Goal: Information Seeking & Learning: Learn about a topic

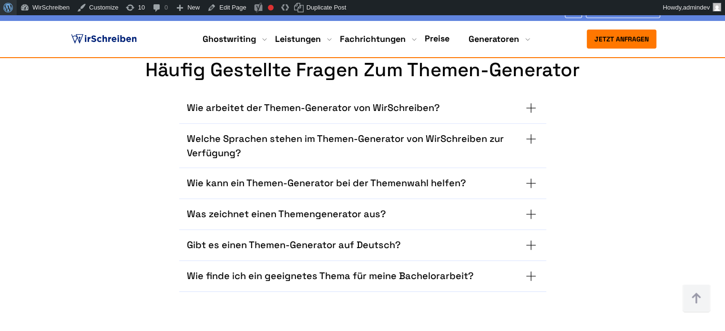
scroll to position [3005, 0]
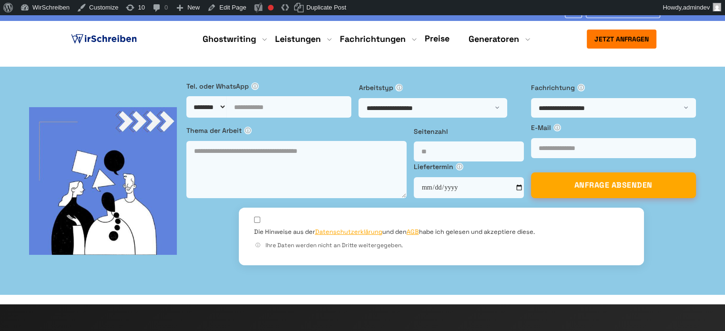
click at [265, 16] on li "Blog" at bounding box center [259, 10] width 17 height 12
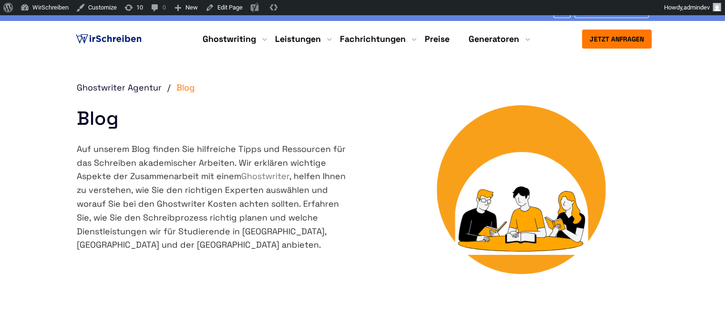
click at [355, 233] on div "Ghostwriter Agentur Blog Blog Auf unserem Blog finden Sie hilfreiche Tipps und …" at bounding box center [362, 202] width 601 height 243
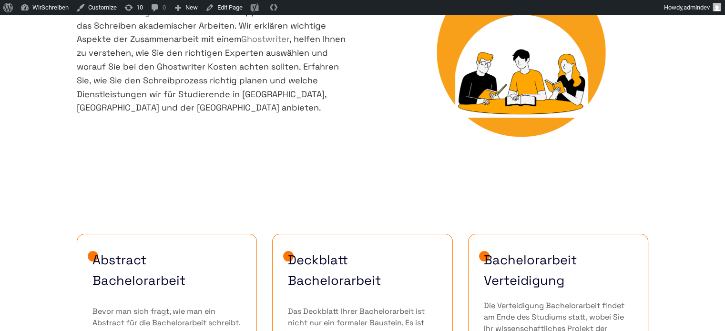
scroll to position [143, 0]
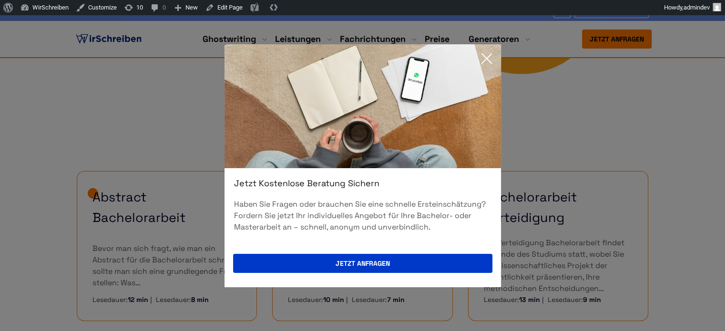
click at [487, 57] on icon at bounding box center [487, 59] width 10 height 10
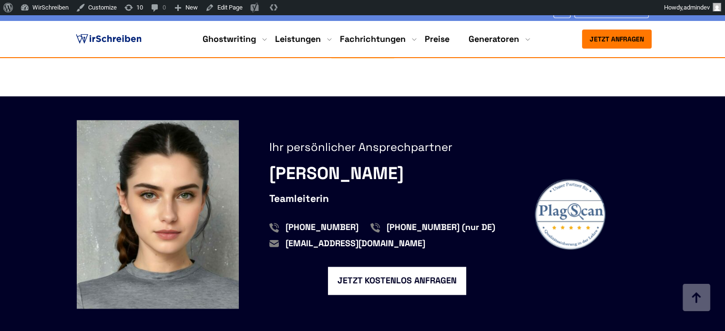
scroll to position [906, 0]
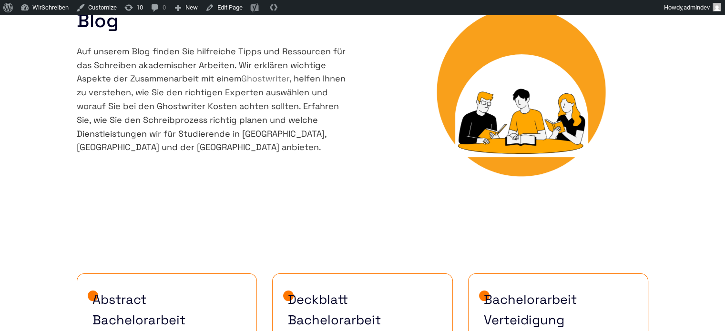
scroll to position [238, 0]
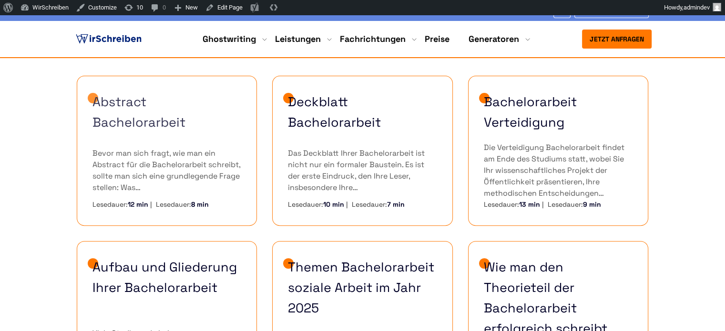
click at [124, 117] on link "Abstract Bachelorarbeit" at bounding box center [167, 112] width 149 height 41
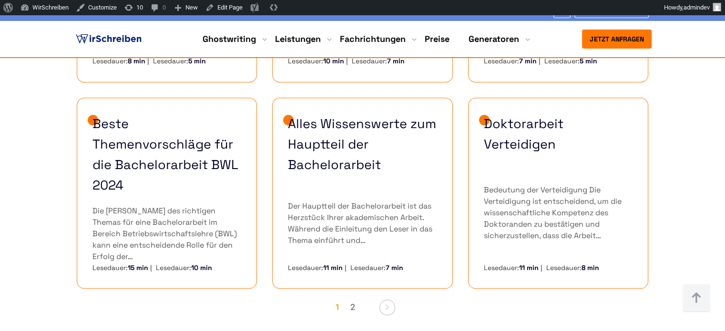
scroll to position [858, 0]
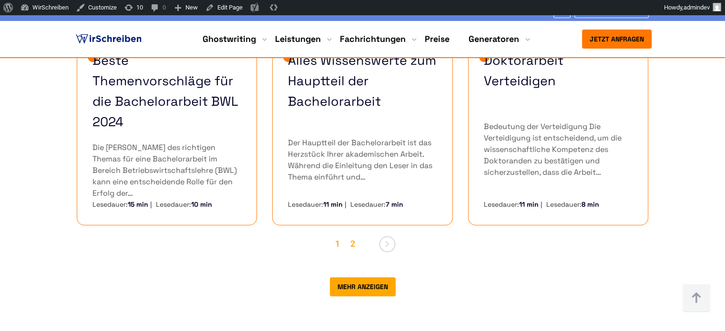
click at [351, 236] on link "2" at bounding box center [353, 245] width 14 height 18
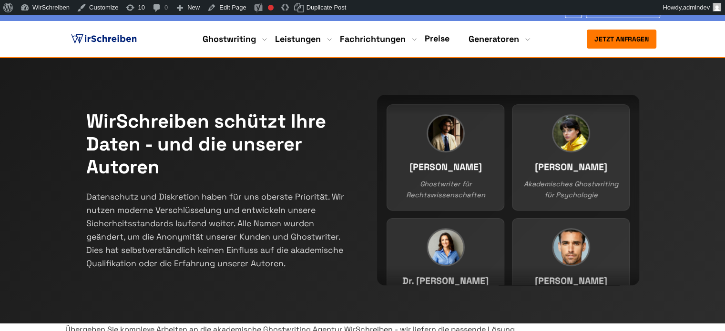
scroll to position [6374, 0]
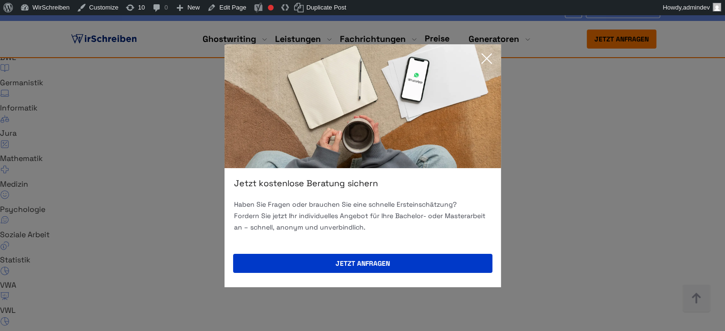
click at [484, 58] on icon at bounding box center [486, 58] width 19 height 19
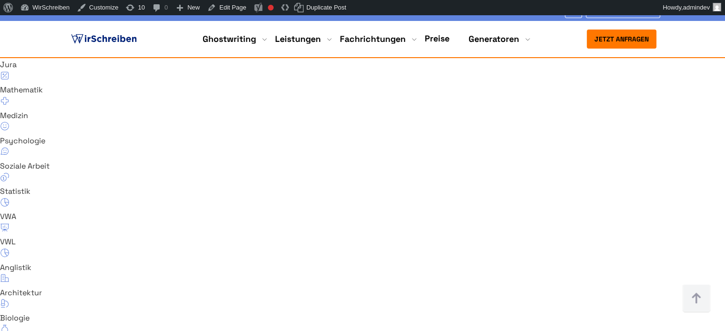
scroll to position [6422, 0]
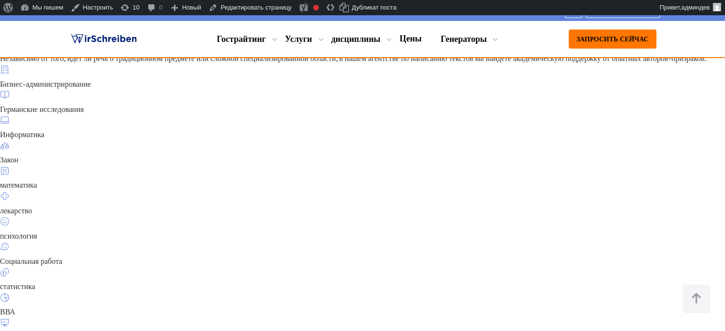
scroll to position [6299, 0]
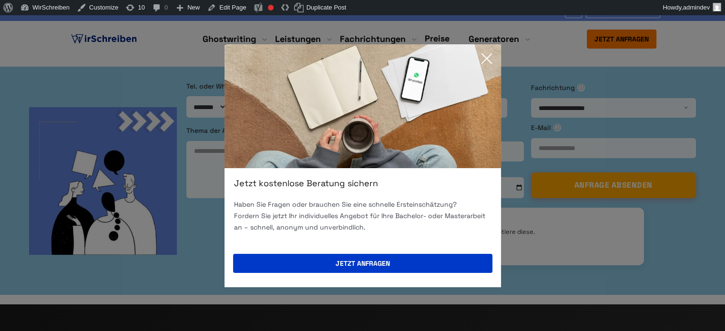
click at [484, 62] on icon at bounding box center [486, 58] width 19 height 19
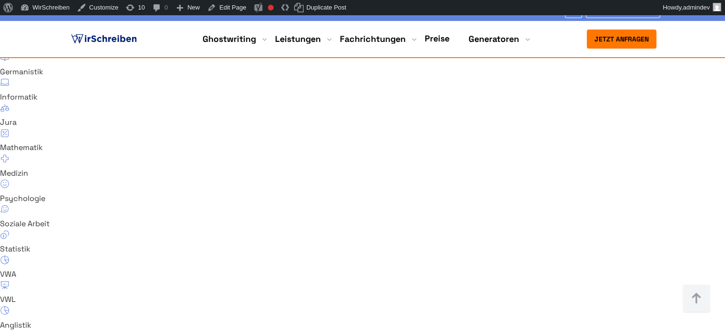
scroll to position [6364, 0]
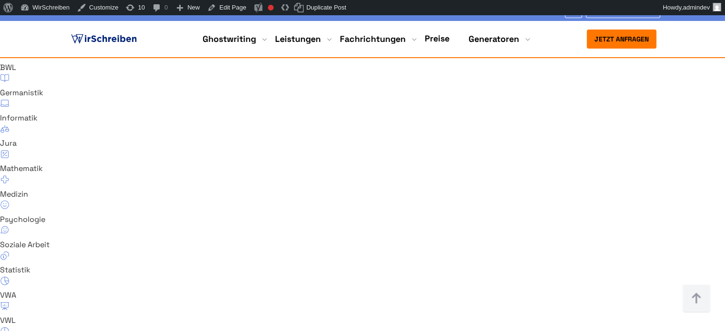
drag, startPoint x: 414, startPoint y: 275, endPoint x: 399, endPoint y: 278, distance: 15.6
copy div "35 € und 85 € pro Seite."
drag, startPoint x: 486, startPoint y: 274, endPoint x: 397, endPoint y: 274, distance: 89.2
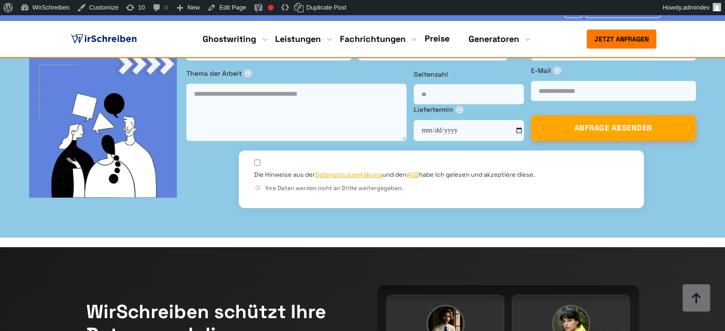
scroll to position [6517, 0]
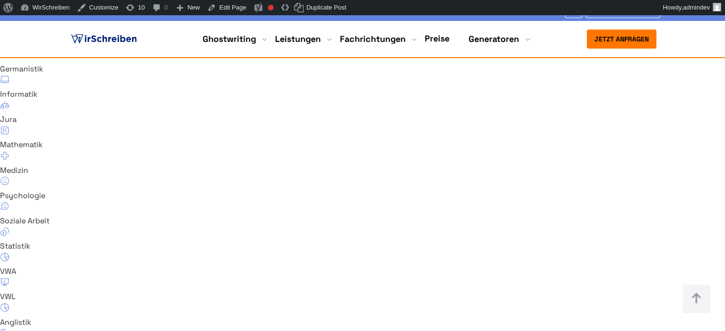
scroll to position [6374, 0]
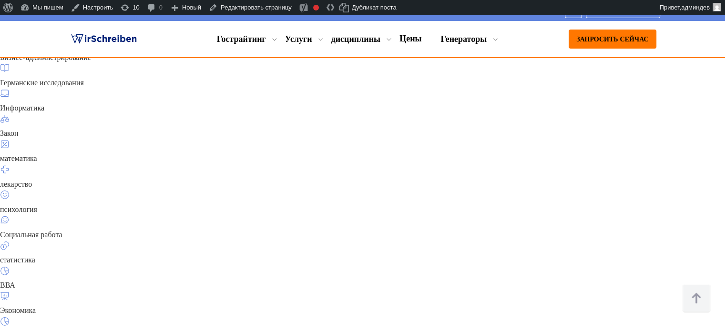
scroll to position [6422, 0]
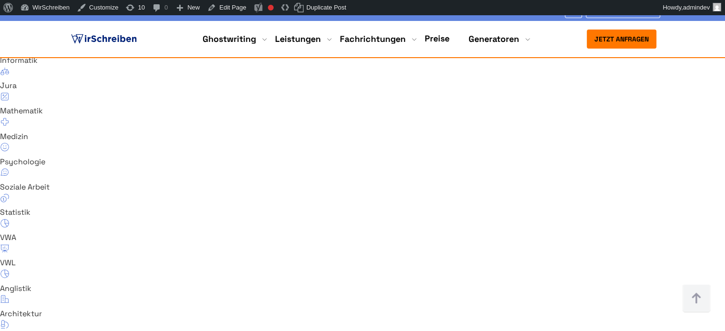
drag, startPoint x: 362, startPoint y: 139, endPoint x: 611, endPoint y: 276, distance: 284.1
copy div "Ist Ghostwriting illegal? Nein, generell können Sie einen professionellen Ghost…"
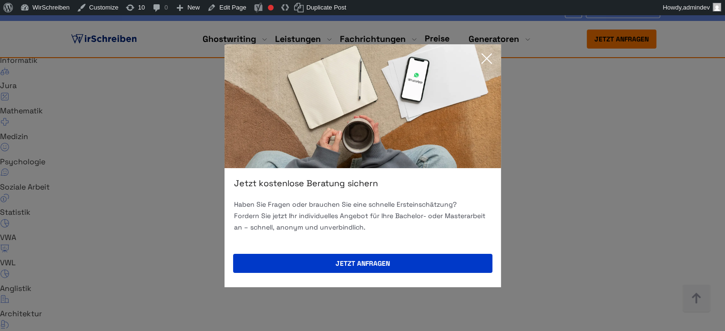
click at [483, 54] on icon at bounding box center [487, 59] width 10 height 10
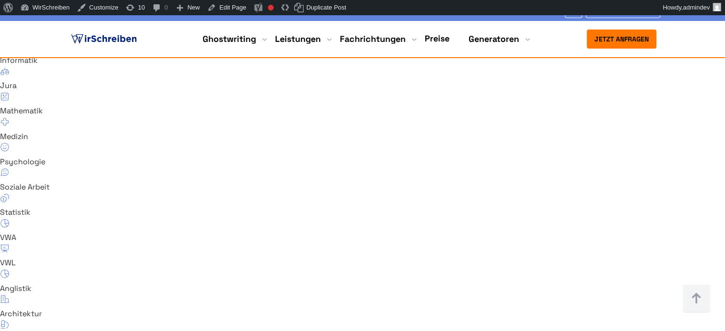
copy link "§ 631 BGB"
drag, startPoint x: 565, startPoint y: 165, endPoint x: 599, endPoint y: 165, distance: 34.3
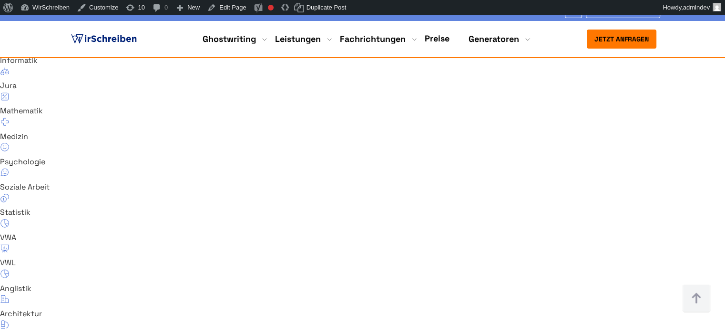
drag, startPoint x: 464, startPoint y: 227, endPoint x: 430, endPoint y: 229, distance: 34.4
copy link "§ 138 BGB"
copy div "Ist Ghostwriting illegal? Nein, generell können Sie einen professionellen Ghost…"
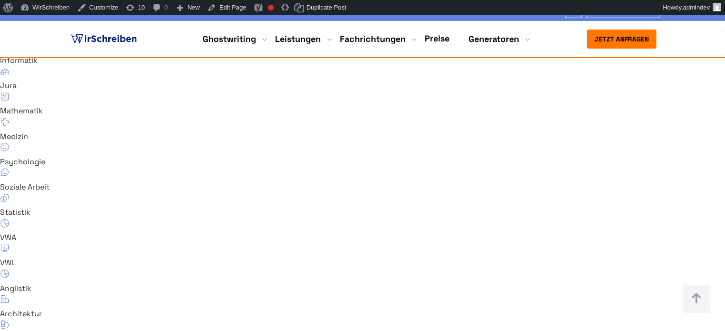
drag, startPoint x: 362, startPoint y: 139, endPoint x: 617, endPoint y: 278, distance: 289.6
click at [231, 6] on link "Edit Page" at bounding box center [227, 7] width 46 height 15
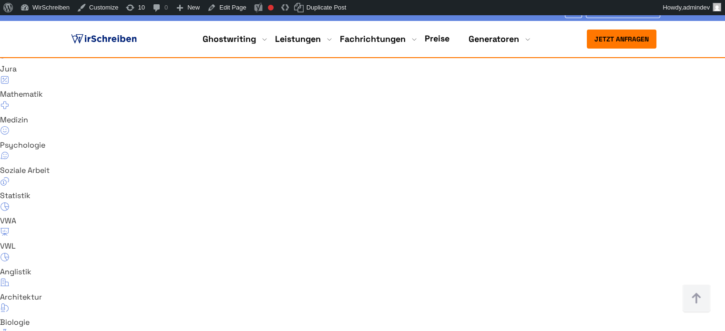
scroll to position [6397, 0]
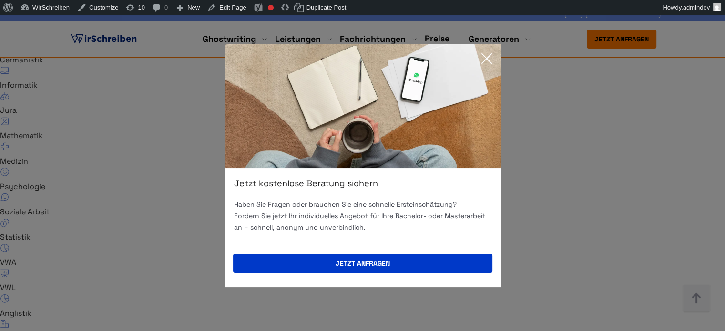
click at [490, 53] on icon at bounding box center [486, 58] width 19 height 19
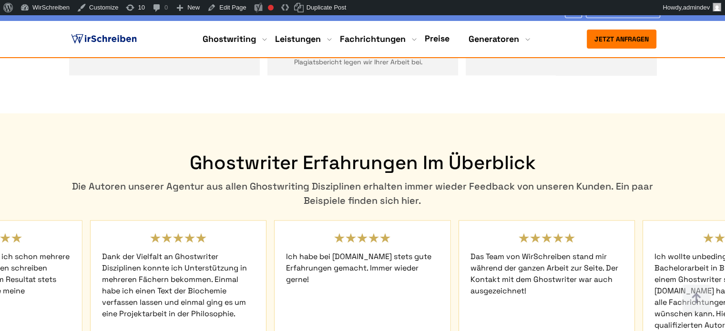
scroll to position [2027, 0]
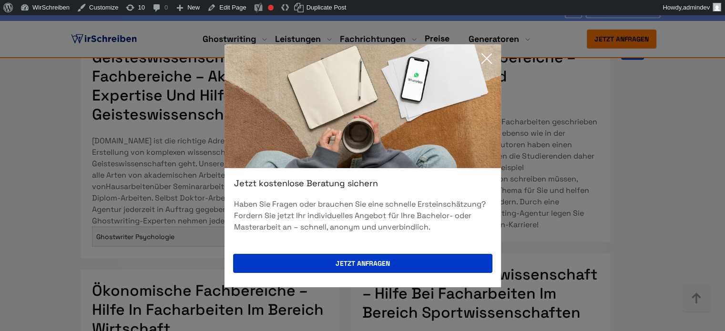
click at [491, 55] on icon at bounding box center [486, 58] width 19 height 19
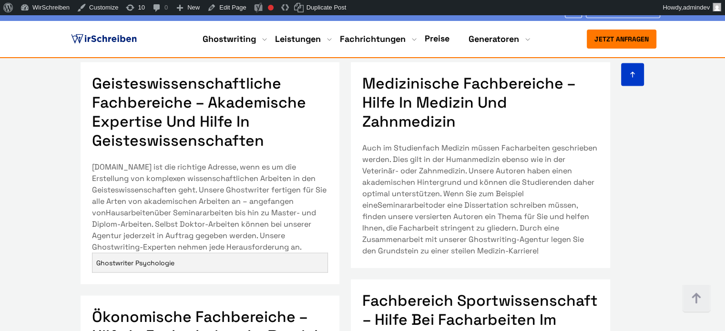
scroll to position [1980, 0]
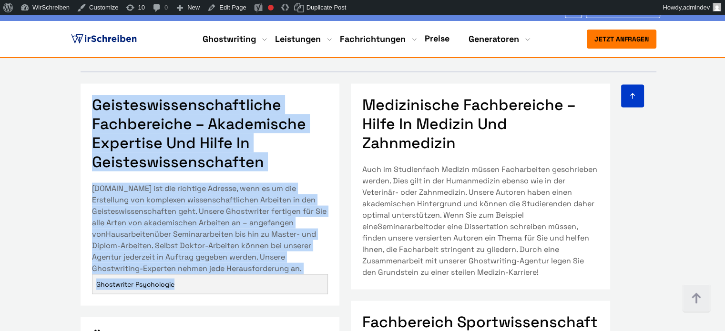
drag, startPoint x: 95, startPoint y: 108, endPoint x: 211, endPoint y: 295, distance: 220.0
click at [211, 295] on div "Geisteswissenschaftliche Fachbereiche – akademische Expertise und Hilfe in Geis…" at bounding box center [363, 246] width 610 height 348
copy div "Geisteswissenschaftliche Fachbereiche – akademische Expertise und Hilfe in Geis…"
click at [257, 220] on p "Wirschreiben.com ist die richtige Adresse, wenn es um die Erstellung von komple…" at bounding box center [210, 229] width 237 height 92
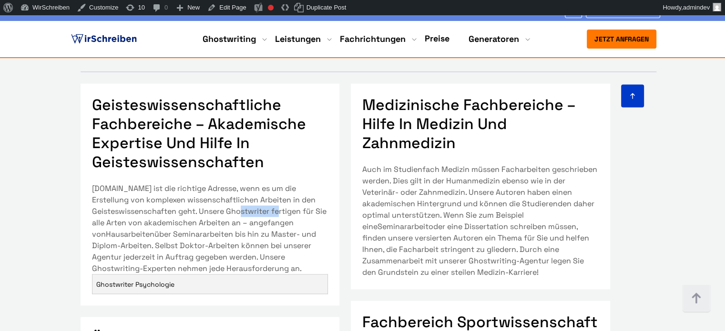
copy p "Ghostwriter"
drag, startPoint x: 272, startPoint y: 220, endPoint x: 230, endPoint y: 220, distance: 41.5
click at [230, 220] on p "Wirschreiben.com ist die richtige Adresse, wenn es um die Erstellung von komple…" at bounding box center [210, 229] width 237 height 92
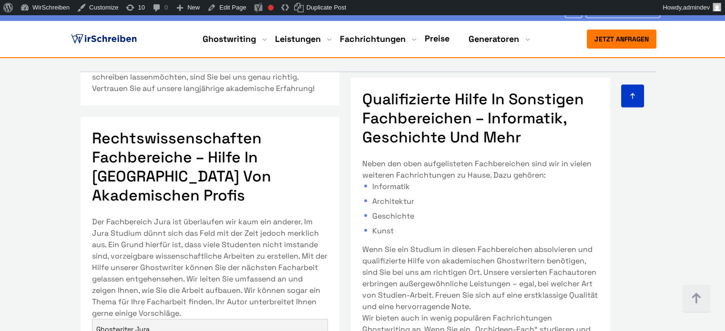
scroll to position [477, 0]
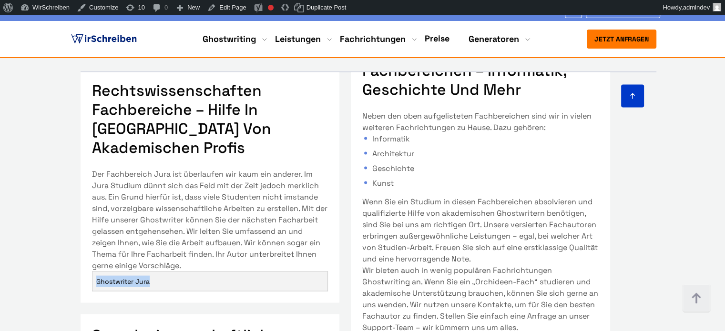
copy link "Ghostwriter Jura"
drag, startPoint x: 172, startPoint y: 283, endPoint x: 95, endPoint y: 284, distance: 76.8
click at [95, 284] on td "Ghostwriter Jura" at bounding box center [210, 282] width 236 height 20
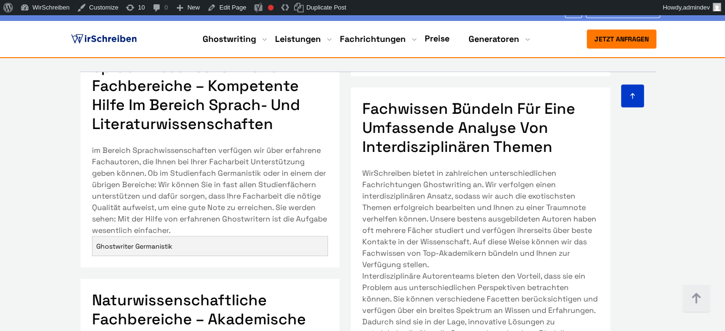
scroll to position [763, 0]
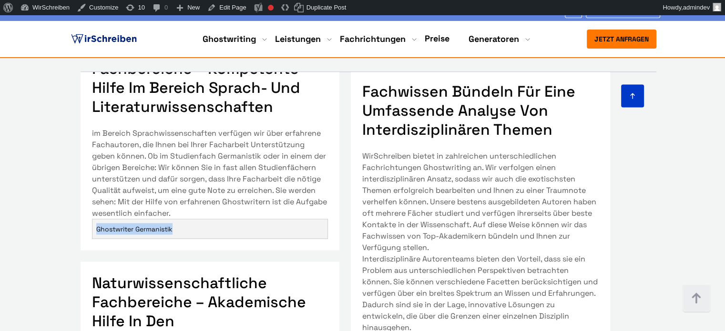
drag, startPoint x: 179, startPoint y: 233, endPoint x: 96, endPoint y: 234, distance: 83.0
click at [96, 234] on td "Ghostwriter Germanistik" at bounding box center [210, 230] width 236 height 20
copy link "Ghostwriter Germanistik"
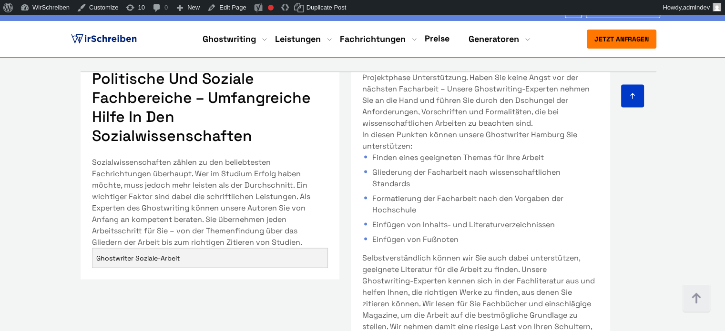
scroll to position [1192, 0]
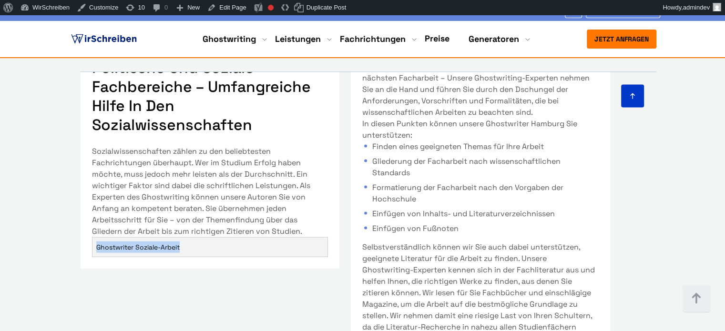
drag, startPoint x: 208, startPoint y: 248, endPoint x: 95, endPoint y: 251, distance: 113.1
click at [95, 251] on td "Ghostwriter Soziale-Arbeit" at bounding box center [210, 248] width 236 height 20
copy link "Ghostwriter Soziale-Arbeit"
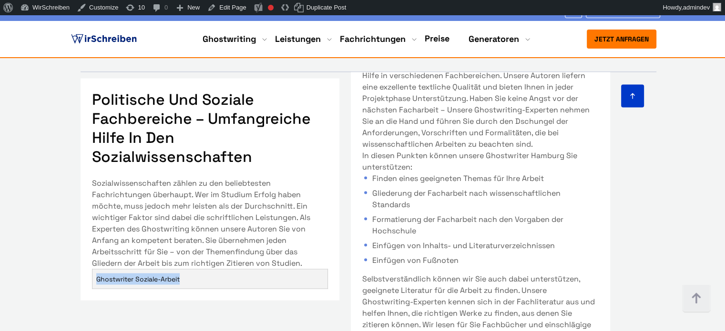
scroll to position [1145, 0]
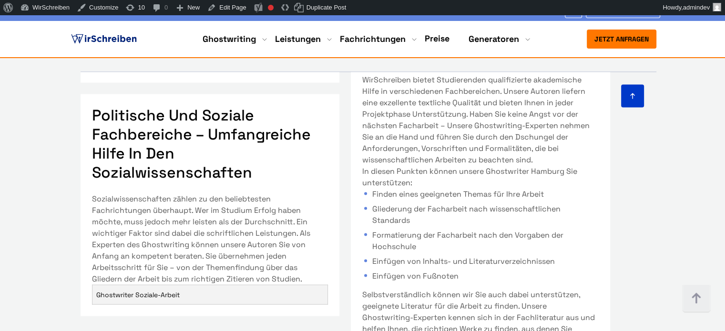
click at [93, 108] on div at bounding box center [339, 96] width 610 height 23
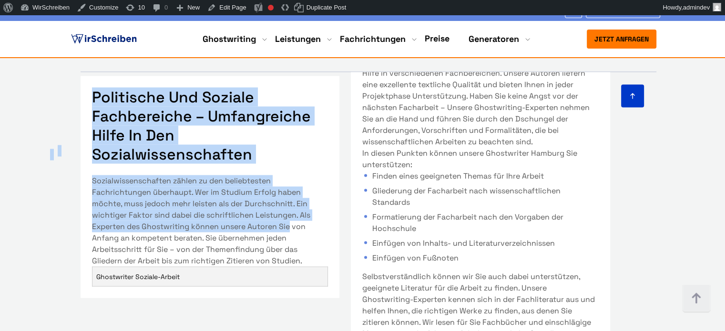
scroll to position [1192, 0]
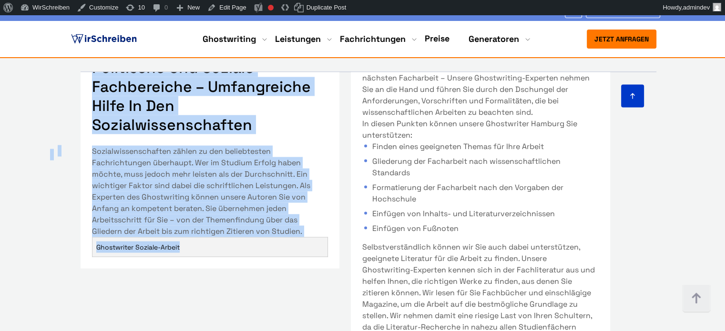
drag, startPoint x: 93, startPoint y: 111, endPoint x: 300, endPoint y: 251, distance: 249.6
click at [300, 251] on div "Geisteswissenschaftliche Fachbereiche – akademische Expertise und Hilfe in Geis…" at bounding box center [363, 246] width 610 height 348
copy div "Geisteswissenschaftliche Fachbereiche – akademische Expertise und Hilfe in Geis…"
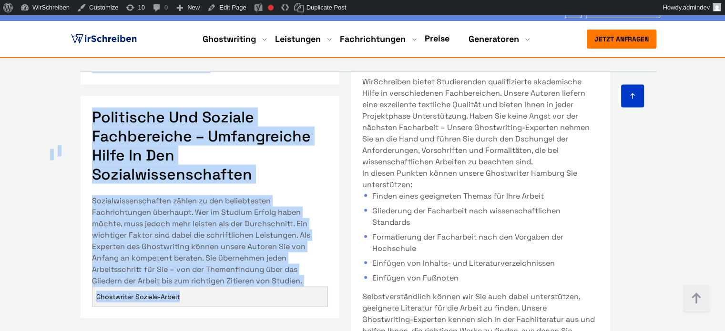
scroll to position [1145, 0]
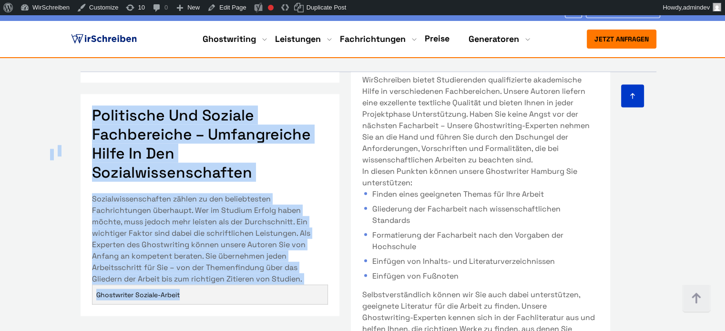
click at [270, 182] on h3 "Politische und soziale Fachbereiche – umfangreiche Hilfe in den Sozialwissensch…" at bounding box center [210, 144] width 237 height 76
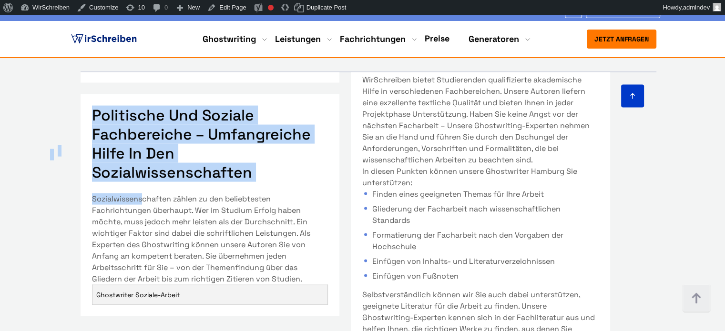
drag, startPoint x: 95, startPoint y: 113, endPoint x: 141, endPoint y: 202, distance: 100.2
click at [141, 202] on div "Geisteswissenschaftliche Fachbereiche – akademische Expertise und Hilfe in Geis…" at bounding box center [363, 246] width 610 height 348
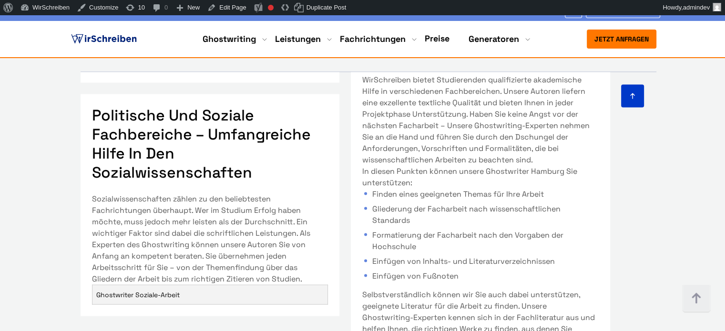
click at [315, 279] on p "Sozialwissenschaften zählen zu den beliebtesten Fachrichtungen überhaupt. Wer i…" at bounding box center [210, 240] width 237 height 92
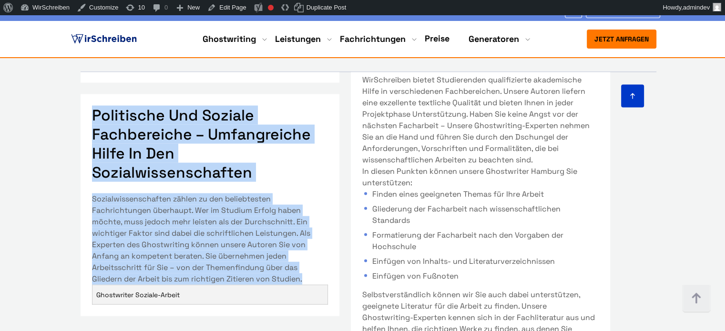
drag, startPoint x: 310, startPoint y: 280, endPoint x: 95, endPoint y: 123, distance: 265.8
click at [95, 123] on div "Politische und soziale Fachbereiche – umfangreiche Hilfe in den Sozialwissensch…" at bounding box center [210, 205] width 259 height 222
copy div "Politische und soziale Fachbereiche – umfangreiche Hilfe in den Sozialwissensch…"
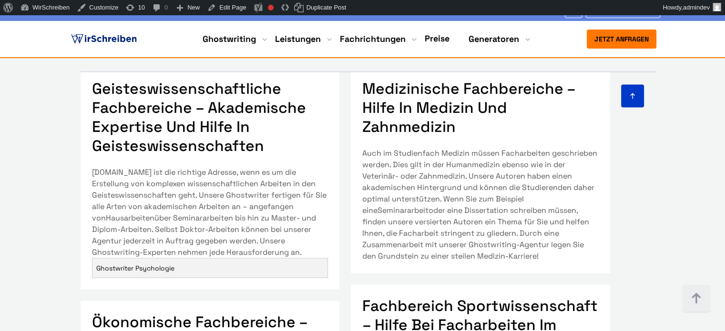
scroll to position [0, 0]
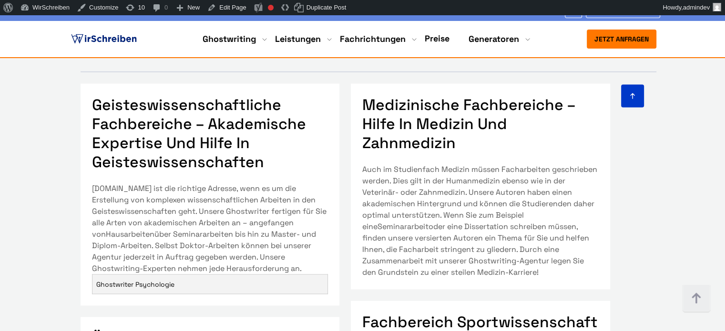
drag, startPoint x: 97, startPoint y: 109, endPoint x: 307, endPoint y: 275, distance: 267.8
click at [307, 275] on div "Geisteswissenschaftliche Fachbereiche – akademische Expertise und Hilfe in Geis…" at bounding box center [363, 246] width 610 height 348
copy div "Geisteswissenschaftliche Fachbereiche – akademische Expertise und Hilfe in Geis…"
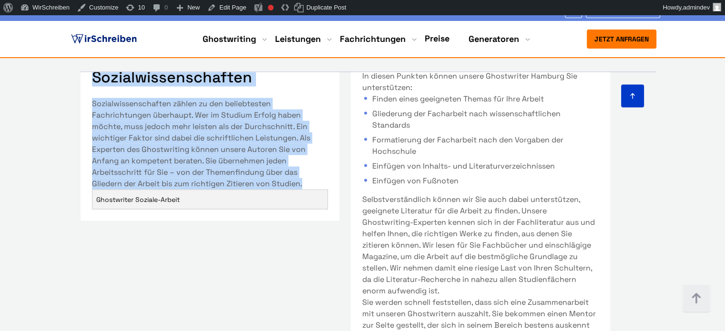
scroll to position [1145, 0]
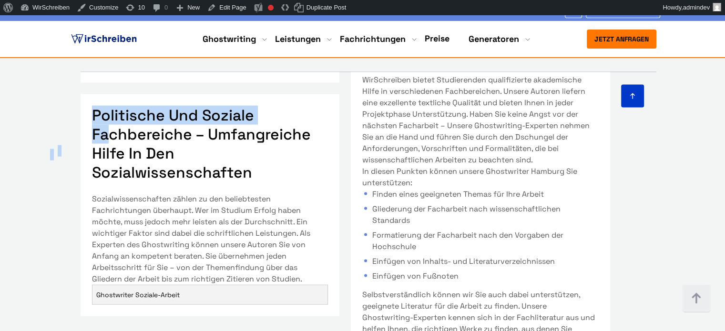
drag, startPoint x: 94, startPoint y: 112, endPoint x: 106, endPoint y: 129, distance: 20.9
click at [106, 129] on div "Geisteswissenschaftliche Fachbereiche – akademische Expertise und Hilfe in Geis…" at bounding box center [363, 246] width 610 height 348
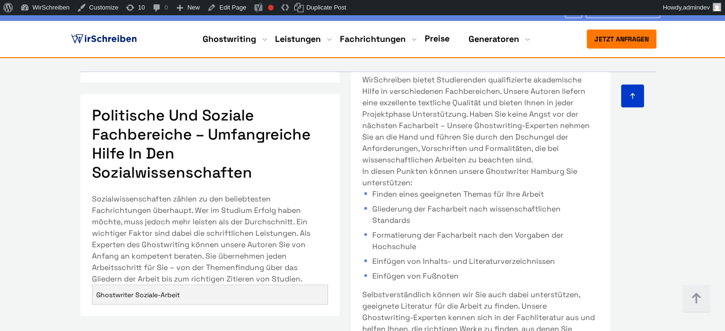
click at [115, 143] on h3 "Politische und soziale Fachbereiche – umfangreiche Hilfe in den Sozialwissensch…" at bounding box center [210, 144] width 237 height 76
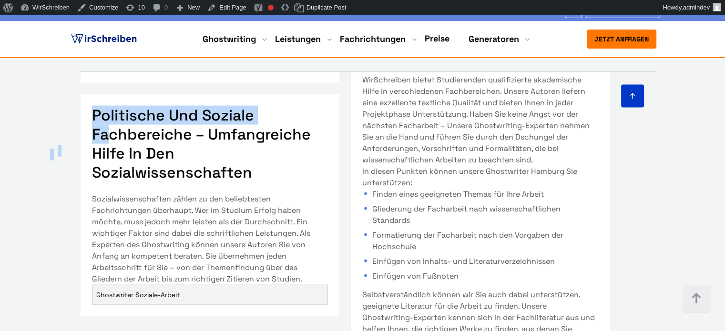
drag, startPoint x: 96, startPoint y: 114, endPoint x: 109, endPoint y: 139, distance: 28.4
click at [109, 139] on div "Geisteswissenschaftliche Fachbereiche – akademische Expertise und Hilfe in Geis…" at bounding box center [363, 246] width 610 height 348
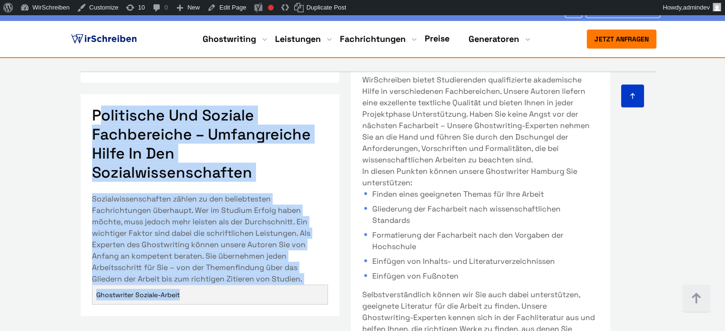
drag, startPoint x: 234, startPoint y: 293, endPoint x: 104, endPoint y: 118, distance: 217.9
click at [104, 118] on div "Politische und soziale Fachbereiche – umfangreiche Hilfe in den Sozialwissensch…" at bounding box center [210, 205] width 259 height 222
copy div "olitische und soziale Fachbereiche – umfangreiche Hilfe in den Sozialwissenscha…"
click at [250, 249] on p "Sozialwissenschaften zählen zu den beliebtesten Fachrichtungen überhaupt. Wer i…" at bounding box center [210, 240] width 237 height 92
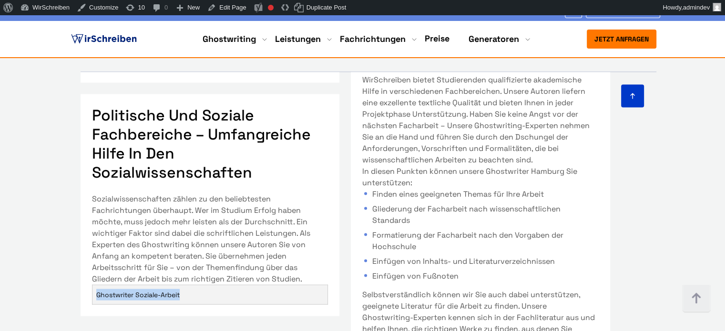
drag, startPoint x: 176, startPoint y: 293, endPoint x: 97, endPoint y: 293, distance: 78.2
click at [97, 293] on td "Ghostwriter Soziale-Arbeit" at bounding box center [210, 296] width 236 height 20
copy link "Ghostwriter Soziale-Arbeit"
click at [231, 8] on link "Edit Page" at bounding box center [227, 7] width 46 height 15
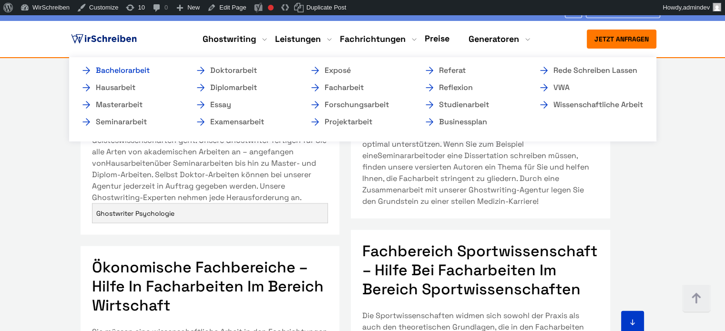
click at [139, 72] on link "Bachelorarbeit" at bounding box center [128, 70] width 95 height 11
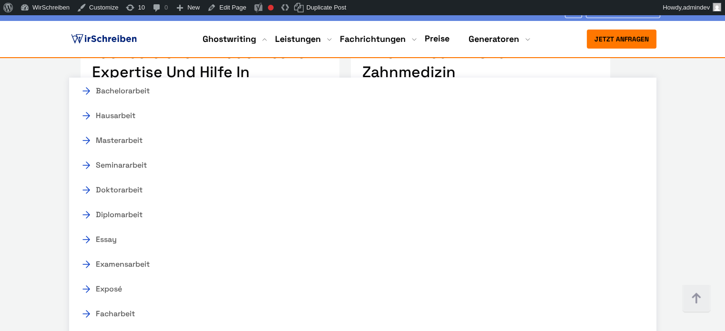
click at [31, 73] on section "Stressfreies Studieren – mit unserem Service an Ihrer Seite! Nutzen Sie unsere …" at bounding box center [362, 114] width 725 height 551
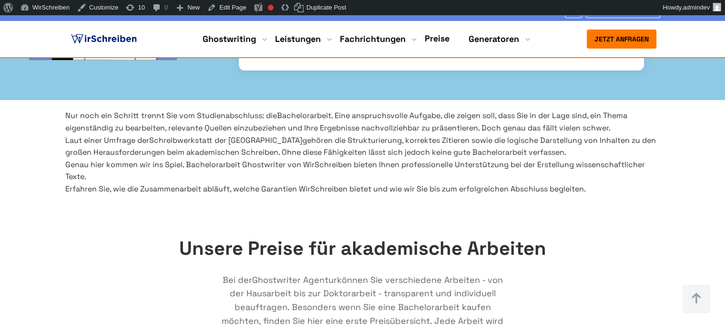
scroll to position [382, 0]
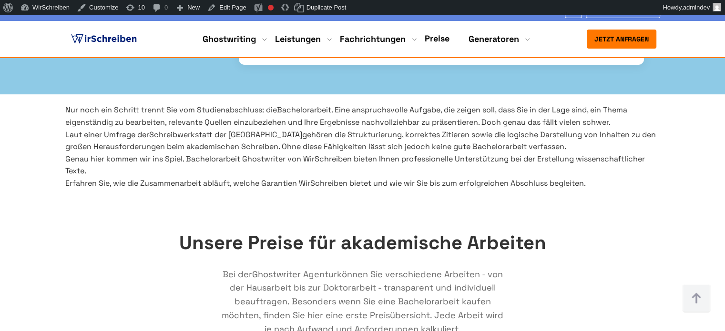
click at [269, 130] on span "Schreibwerkstatt der [GEOGRAPHIC_DATA]" at bounding box center [225, 135] width 153 height 10
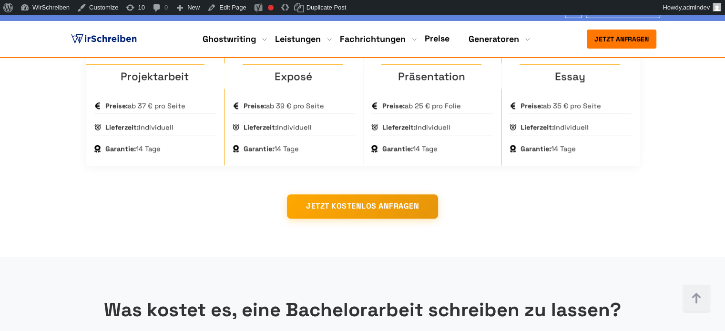
scroll to position [888, 0]
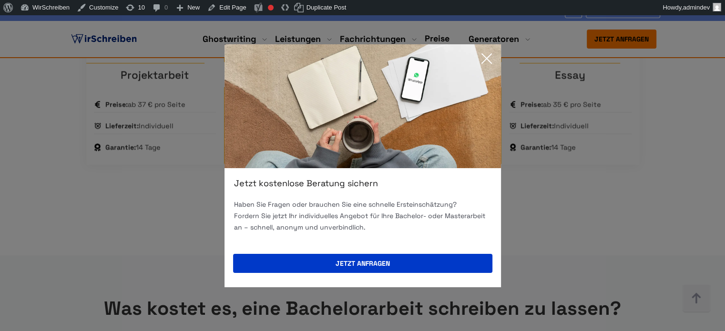
click at [486, 55] on icon at bounding box center [486, 58] width 19 height 19
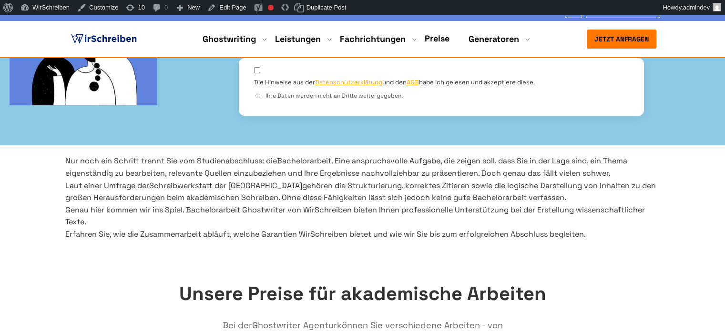
scroll to position [315, 0]
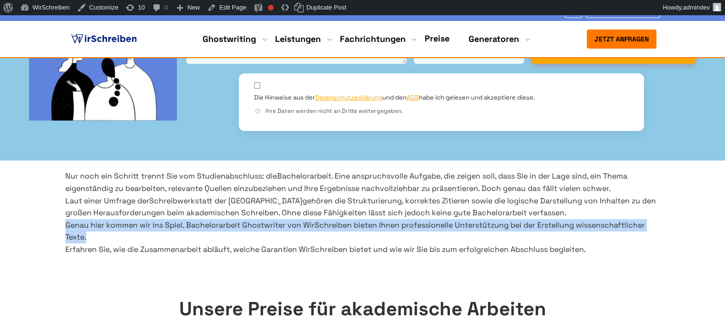
drag, startPoint x: 176, startPoint y: 259, endPoint x: 62, endPoint y: 248, distance: 115.0
click at [62, 248] on div "Nur noch ein Schritt trennt Sie vom Studienabschluss: die Bachelorarbeit . Eine…" at bounding box center [363, 212] width 610 height 85
copy p "Genau hier kommen wir ins Spiel. Bachelorarbeit Ghostwriter von WirSchreiben bi…"
click at [231, 9] on link "Edit Page" at bounding box center [227, 7] width 46 height 15
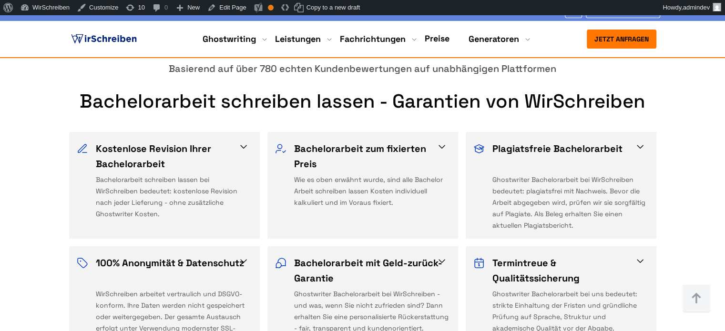
click at [244, 174] on div "Bachelorarbeit schreiben lassen bei WirSchreiben bedeutet: kostenlose Revision …" at bounding box center [174, 202] width 156 height 57
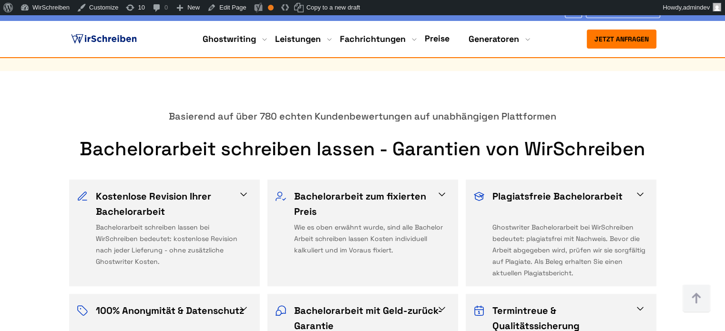
scroll to position [525, 0]
click at [244, 189] on span at bounding box center [243, 194] width 11 height 11
drag, startPoint x: 547, startPoint y: 246, endPoint x: 539, endPoint y: 249, distance: 8.3
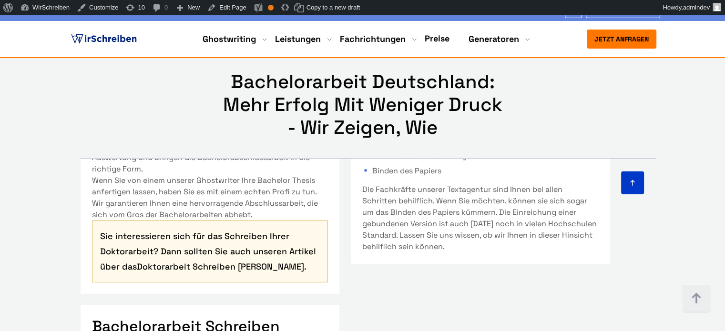
scroll to position [858, 0]
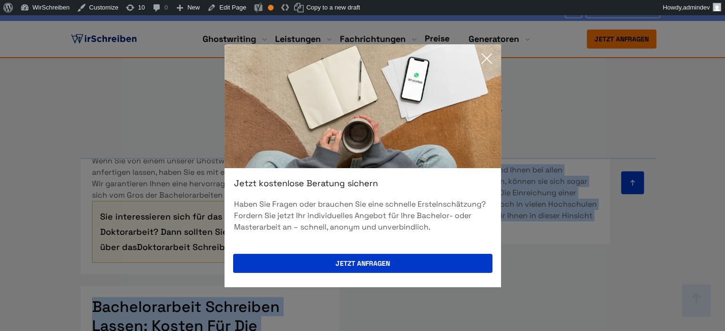
drag, startPoint x: 268, startPoint y: 157, endPoint x: 147, endPoint y: 155, distance: 121.2
click at [488, 58] on icon at bounding box center [486, 58] width 19 height 19
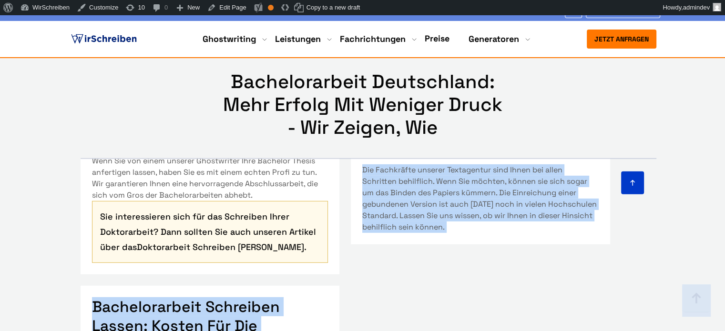
drag, startPoint x: 294, startPoint y: 198, endPoint x: 346, endPoint y: 207, distance: 53.2
drag, startPoint x: 389, startPoint y: 217, endPoint x: 361, endPoint y: 207, distance: 30.5
click at [389, 217] on div "Bachelorarbeit Hilfe – Ihr Studienziel ist zum Greifen nah! Indem Sie Ihre Bach…" at bounding box center [480, 6] width 259 height 1388
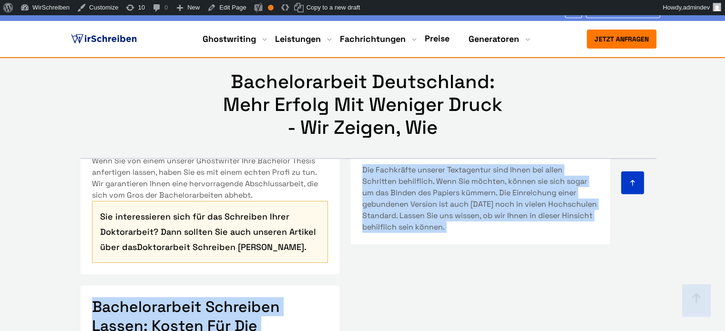
click at [385, 196] on div "Bachelorarbeit Hilfe – Ihr Studienziel ist zum Greifen nah! Indem Sie Ihre Bach…" at bounding box center [480, 6] width 259 height 1388
click at [385, 195] on div "Bachelorarbeit Hilfe – Ihr Studienziel ist zum Greifen nah! Indem Sie Ihre Bach…" at bounding box center [480, 6] width 259 height 1388
click at [387, 195] on div "Bachelorarbeit Hilfe – Ihr Studienziel ist zum Greifen nah! Indem Sie Ihre Bach…" at bounding box center [480, 6] width 259 height 1388
click at [387, 194] on div "Bachelorarbeit Hilfe – Ihr Studienziel ist zum Greifen nah! Indem Sie Ihre Bach…" at bounding box center [480, 6] width 259 height 1388
click at [387, 192] on div "Bachelorarbeit Hilfe – Ihr Studienziel ist zum Greifen nah! Indem Sie Ihre Bach…" at bounding box center [480, 6] width 259 height 1388
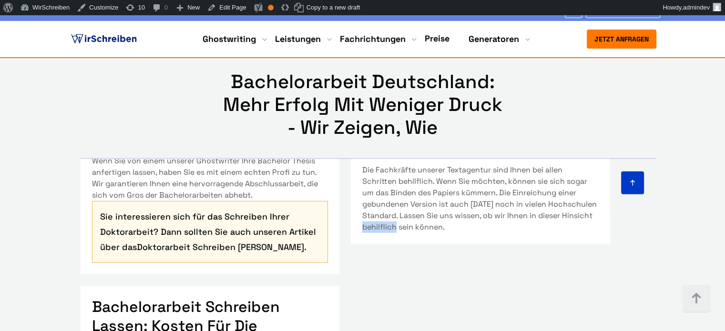
click at [387, 192] on div "Bachelorarbeit Hilfe – Ihr Studienziel ist zum Greifen nah! Indem Sie Ihre Bach…" at bounding box center [480, 6] width 259 height 1388
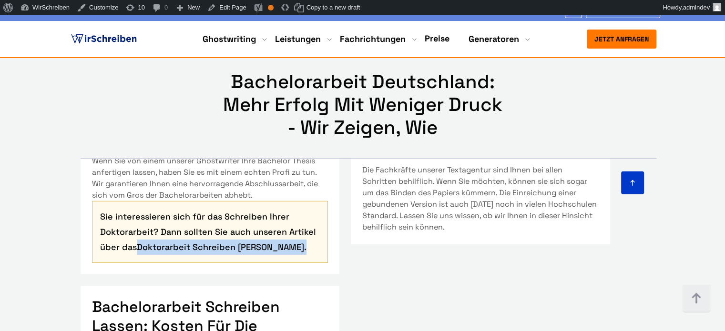
copy p "Doktorarbeit Schreiben Lassen ."
drag, startPoint x: 270, startPoint y: 155, endPoint x: 139, endPoint y: 155, distance: 130.7
click at [139, 209] on p "Sie interessieren sich für das Schreiben Ihrer Doktorarbeit? Dann sollten Sie a…" at bounding box center [210, 232] width 220 height 46
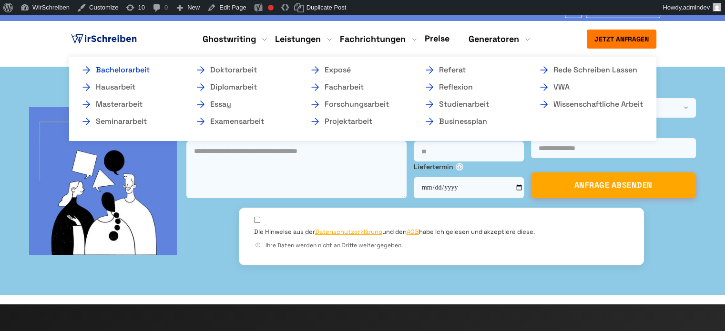
click at [140, 72] on link "Bachelorarbeit" at bounding box center [128, 69] width 95 height 11
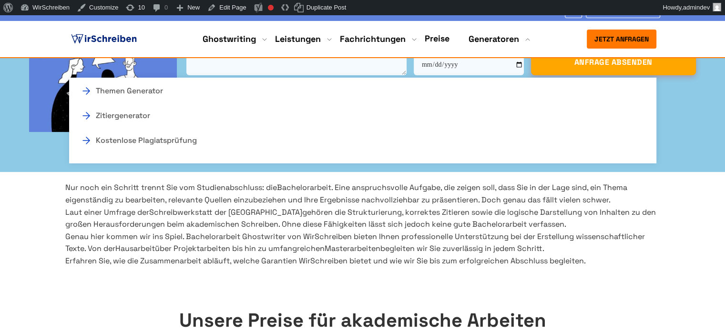
scroll to position [382, 0]
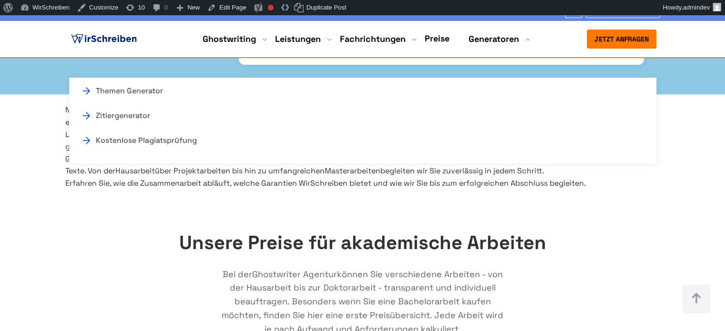
click at [456, 189] on section "Nur noch ein Schritt trennt Sie vom Studienabschluss: die Bachelorarbeit . Eine…" at bounding box center [362, 146] width 725 height 85
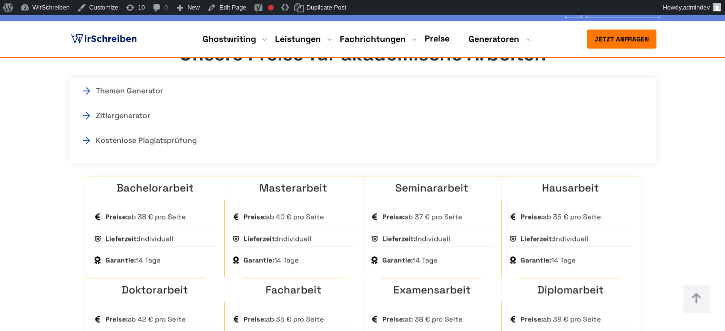
scroll to position [6570, 0]
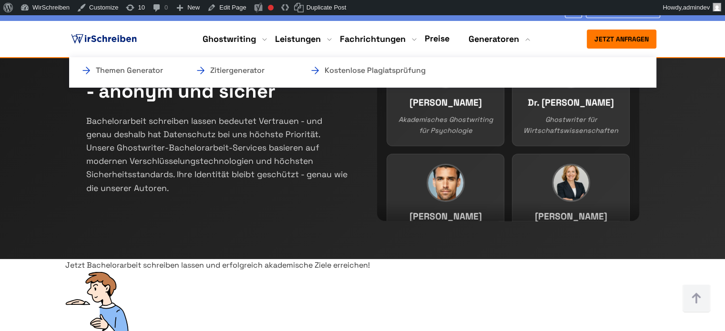
click at [499, 40] on li "Generatoren Themen Generator Zitiergenerator Kostenlose Plagiatsprüfung" at bounding box center [494, 38] width 51 height 11
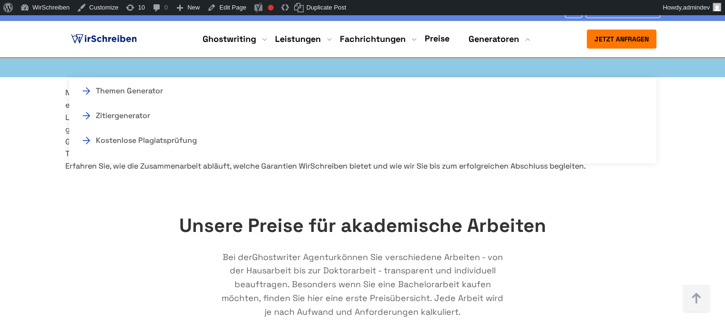
scroll to position [570, 0]
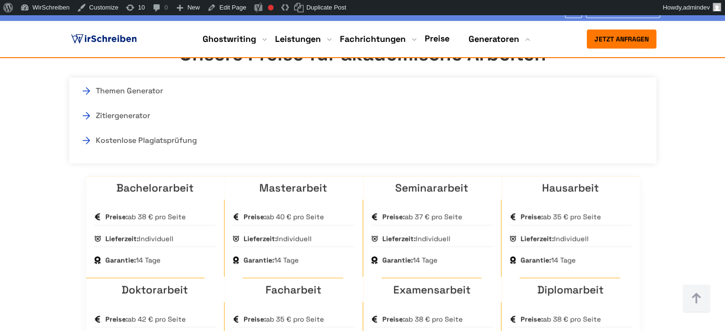
drag, startPoint x: 432, startPoint y: 172, endPoint x: 389, endPoint y: 176, distance: 43.6
click at [389, 148] on p "Bei der Ghostwriter Agentur können Sie verschiedene Arbeiten - von der Hausarbe…" at bounding box center [363, 113] width 286 height 69
drag, startPoint x: 516, startPoint y: 172, endPoint x: 467, endPoint y: 174, distance: 48.7
click at [467, 148] on p "Bei der Ghostwriter Agentur können Sie verschiedene Arbeiten - von der Hausarbe…" at bounding box center [363, 113] width 286 height 69
copy p "Doktorarbeit"
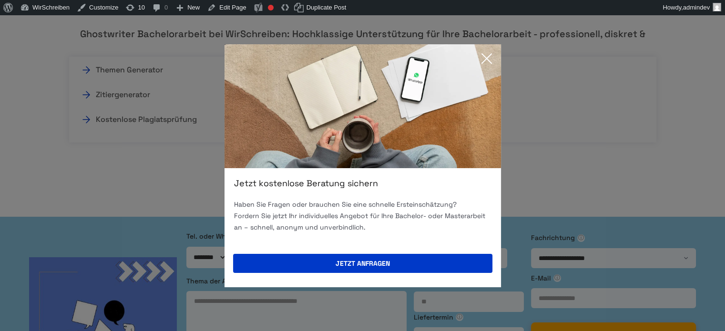
scroll to position [0, 0]
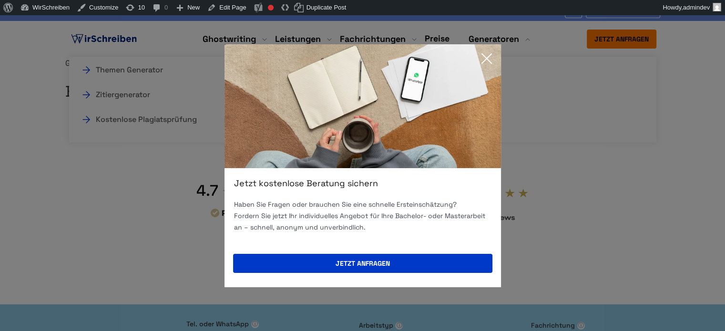
click at [487, 56] on icon at bounding box center [486, 58] width 19 height 19
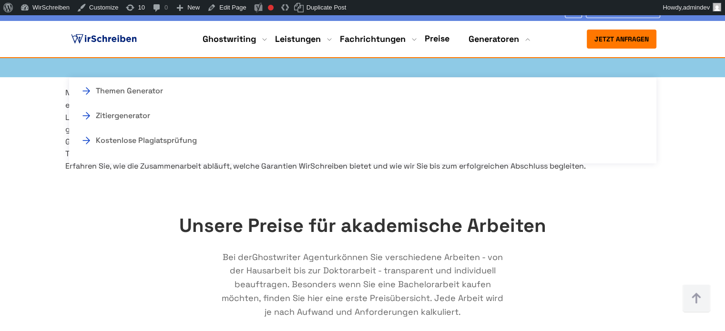
scroll to position [570, 0]
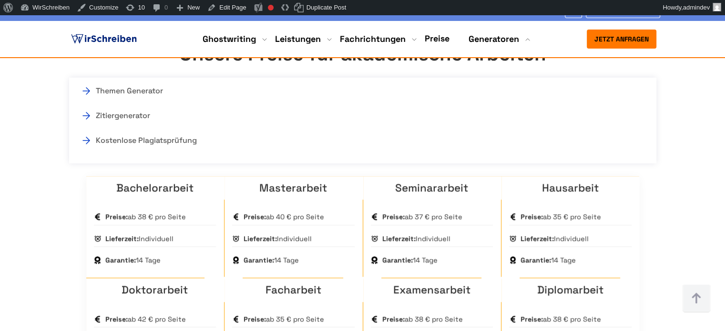
drag, startPoint x: 516, startPoint y: 172, endPoint x: 465, endPoint y: 172, distance: 52.0
click at [465, 148] on p "Bei der Ghostwriter Agentur können Sie verschiedene Arbeiten - von der Hausarbe…" at bounding box center [363, 113] width 286 height 69
copy p "Doktorarbeit"
click at [220, 148] on p "Bei der Ghostwriter Agentur können Sie verschiedene Arbeiten - von der Hausarbe…" at bounding box center [363, 113] width 286 height 69
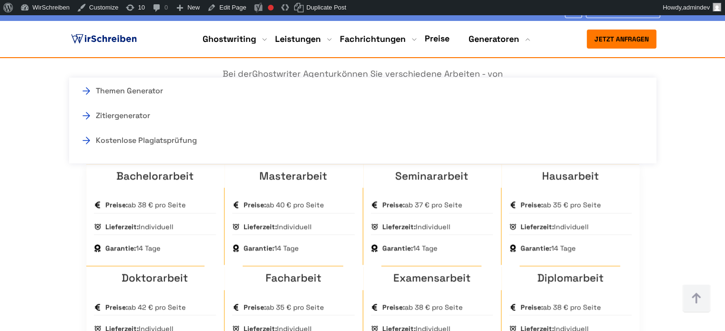
scroll to position [484, 0]
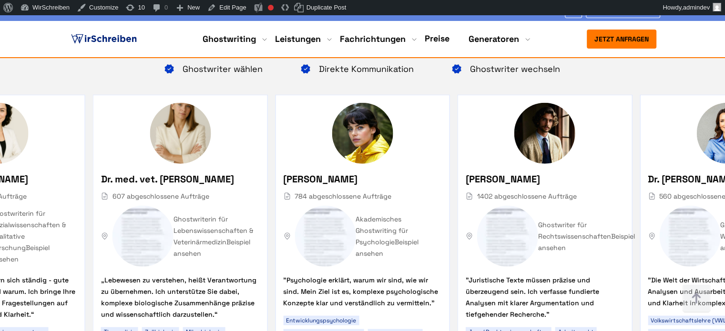
scroll to position [6152, 0]
